Goal: Navigation & Orientation: Find specific page/section

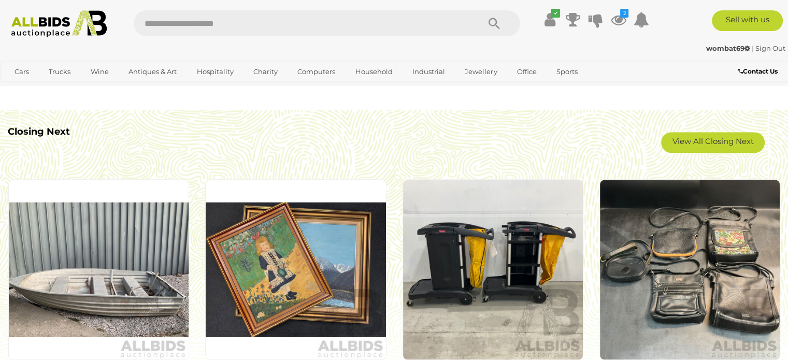
scroll to position [881, 0]
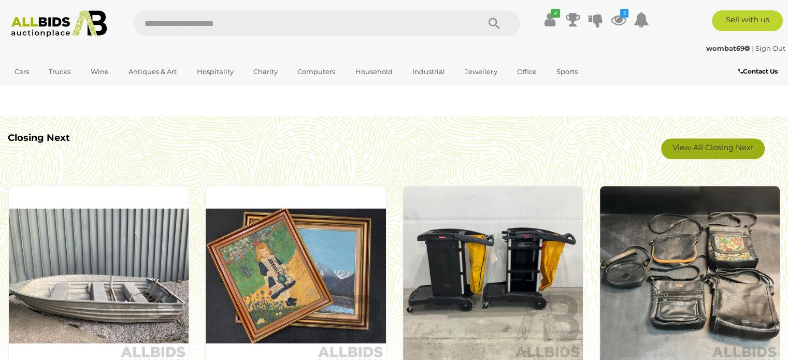
click at [684, 149] on link "View All Closing Next" at bounding box center [713, 148] width 104 height 21
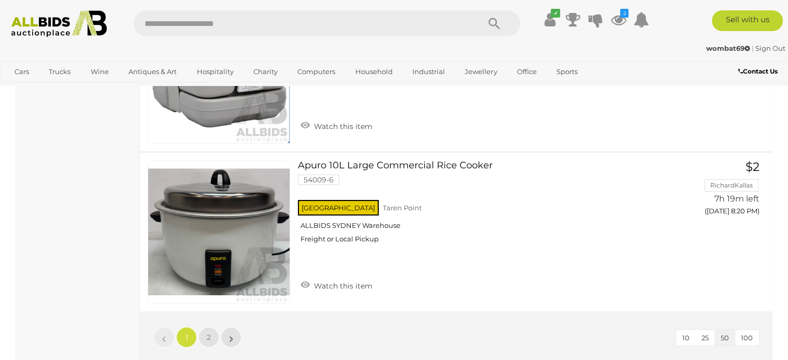
scroll to position [7982, 0]
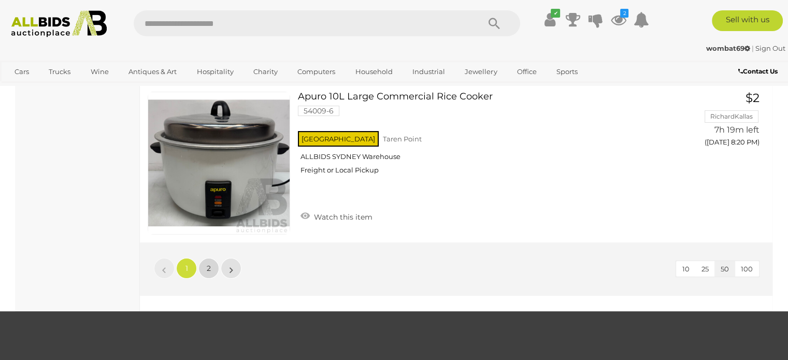
click at [205, 258] on link "2" at bounding box center [209, 268] width 21 height 21
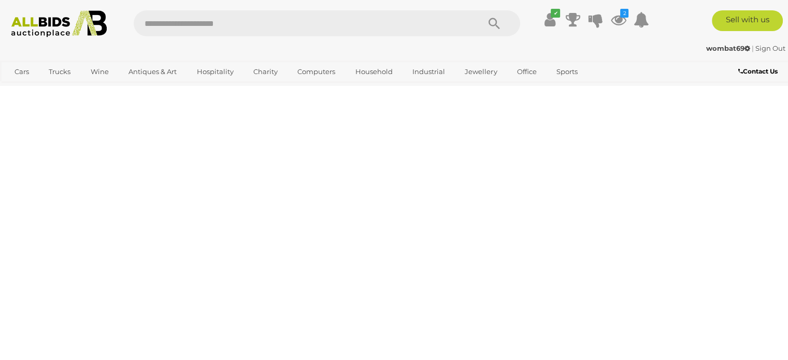
scroll to position [53, 0]
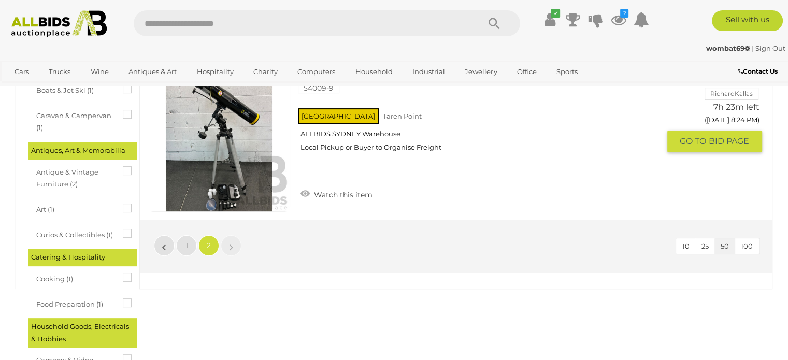
scroll to position [260, 0]
